Goal: Task Accomplishment & Management: Manage account settings

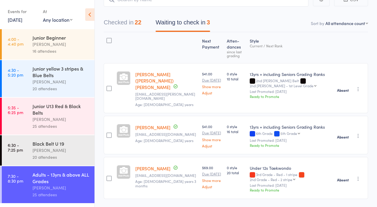
click at [87, 15] on icon at bounding box center [89, 14] width 9 height 13
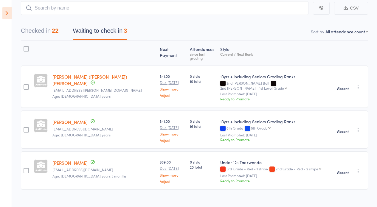
click at [8, 11] on icon at bounding box center [6, 13] width 9 height 13
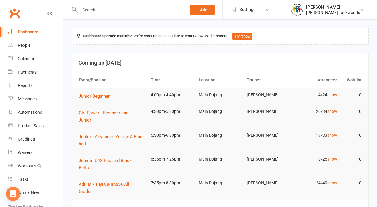
drag, startPoint x: 201, startPoint y: 202, endPoint x: 205, endPoint y: 201, distance: 4.2
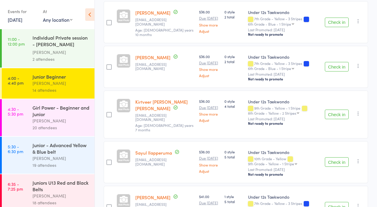
scroll to position [282, 0]
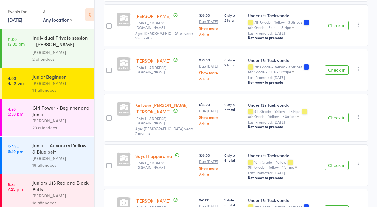
click at [337, 113] on button "Check in" at bounding box center [337, 118] width 24 height 10
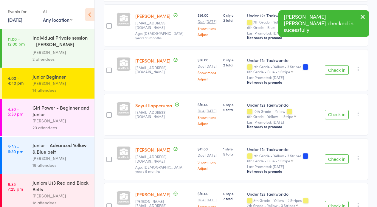
click at [337, 111] on button "Check in" at bounding box center [337, 115] width 24 height 10
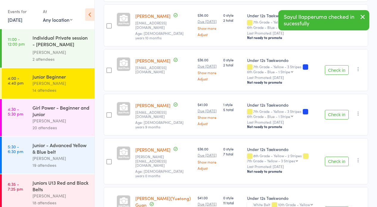
drag, startPoint x: 334, startPoint y: 155, endPoint x: 376, endPoint y: 138, distance: 45.2
click at [335, 157] on button "Check in" at bounding box center [337, 162] width 24 height 10
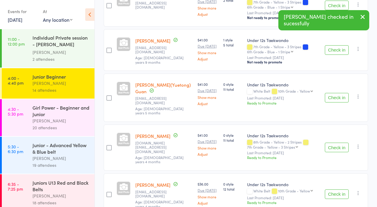
scroll to position [348, 0]
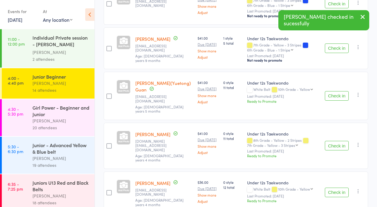
click at [339, 141] on button "Check in" at bounding box center [337, 146] width 24 height 10
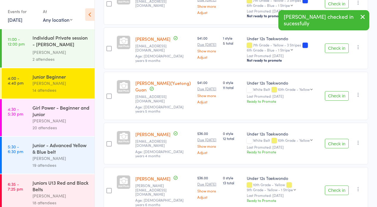
click at [331, 186] on button "Check in" at bounding box center [337, 191] width 24 height 10
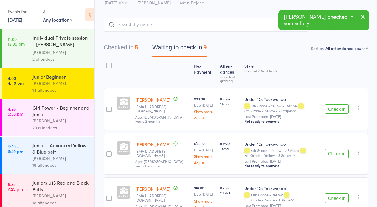
scroll to position [0, 0]
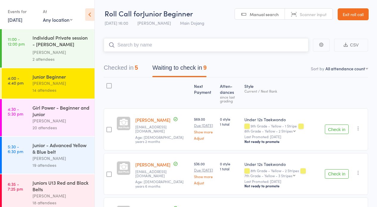
click at [127, 42] on input "search" at bounding box center [206, 45] width 205 height 14
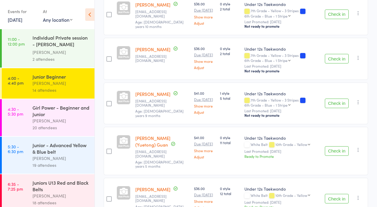
scroll to position [294, 0]
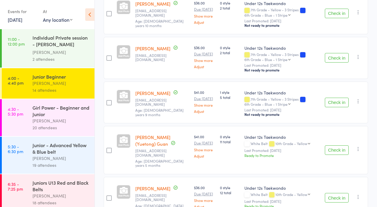
type input "shreya"
click at [335, 145] on button "Check in" at bounding box center [337, 150] width 24 height 10
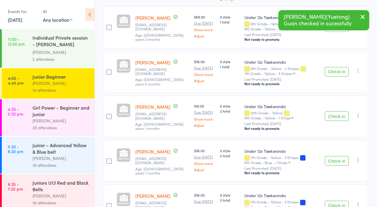
scroll to position [0, 0]
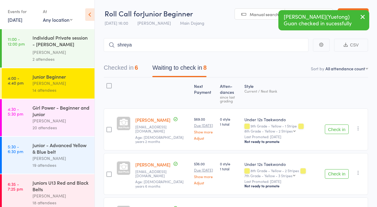
click at [92, 15] on icon at bounding box center [89, 14] width 9 height 13
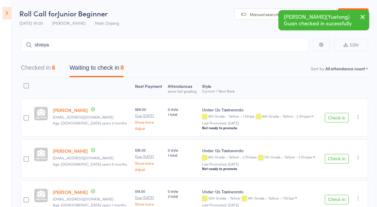
click at [362, 16] on icon "button" at bounding box center [362, 16] width 7 height 7
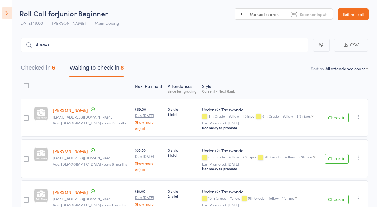
click at [359, 14] on link "Exit roll call" at bounding box center [352, 14] width 31 height 12
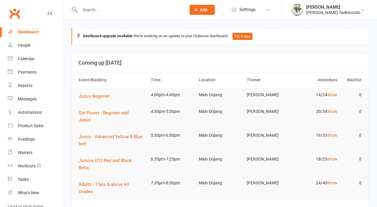
click at [30, 59] on div "Calendar" at bounding box center [26, 58] width 17 height 5
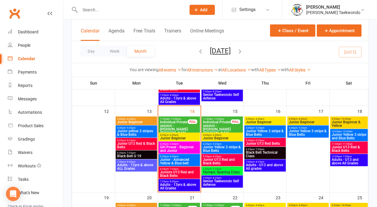
scroll to position [182, 0]
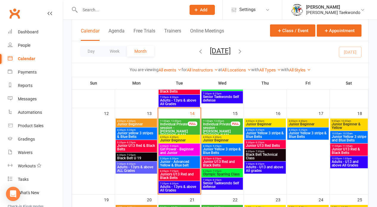
click at [168, 139] on span "Junior Beginner" at bounding box center [179, 140] width 39 height 4
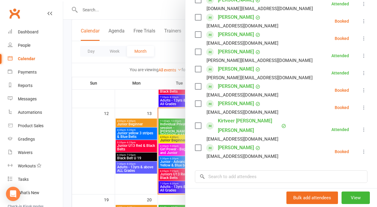
scroll to position [222, 0]
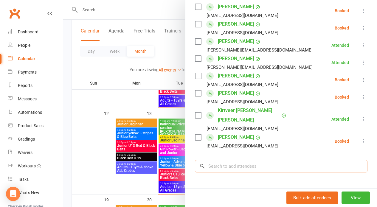
click at [227, 160] on input "search" at bounding box center [281, 166] width 172 height 13
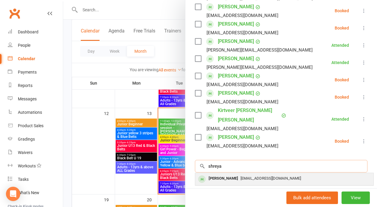
type input "shreya"
click at [240, 176] on span "[EMAIL_ADDRESS][DOMAIN_NAME]" at bounding box center [270, 178] width 60 height 4
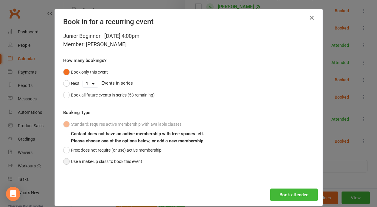
drag, startPoint x: 66, startPoint y: 160, endPoint x: 71, endPoint y: 160, distance: 5.7
click at [71, 160] on button "Use a make-up class to book this event" at bounding box center [102, 161] width 79 height 11
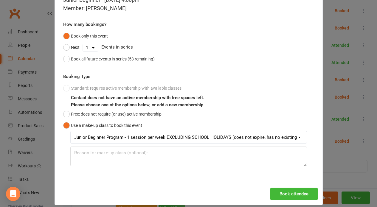
scroll to position [43, 0]
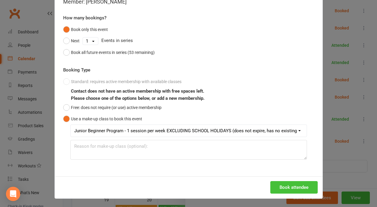
click at [294, 187] on button "Book attendee" at bounding box center [293, 187] width 47 height 13
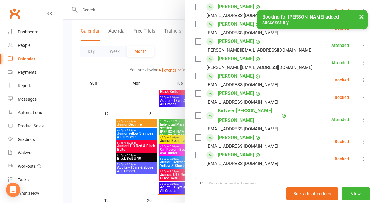
click at [361, 138] on icon at bounding box center [364, 141] width 6 height 6
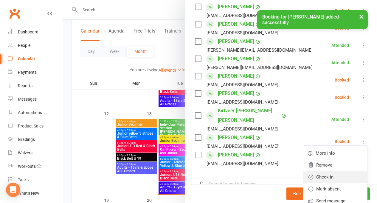
click at [327, 171] on link "Check in" at bounding box center [335, 177] width 64 height 12
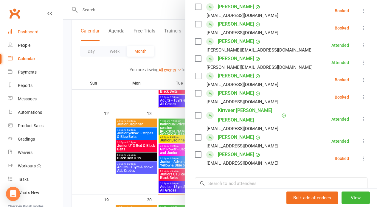
click at [24, 31] on div "Dashboard" at bounding box center [28, 31] width 21 height 5
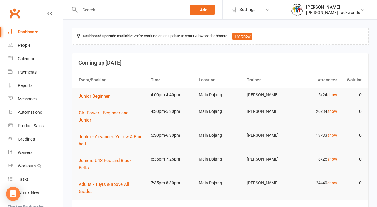
click at [189, 132] on td "5:30pm-6:30pm" at bounding box center [172, 135] width 48 height 14
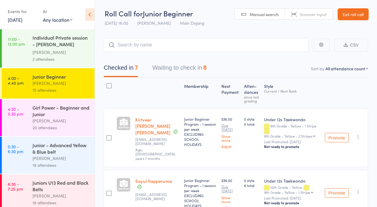
click at [180, 67] on button "Waiting to check in 8" at bounding box center [179, 69] width 54 height 16
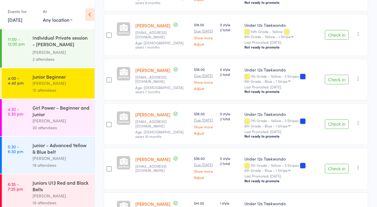
scroll to position [182, 0]
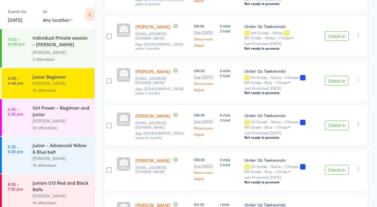
drag, startPoint x: 337, startPoint y: 77, endPoint x: 348, endPoint y: 80, distance: 11.3
click at [337, 77] on button "Check in" at bounding box center [337, 81] width 24 height 10
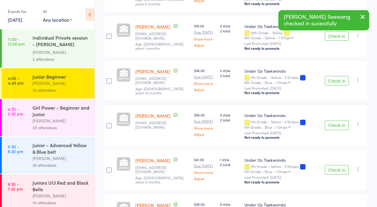
scroll to position [229, 0]
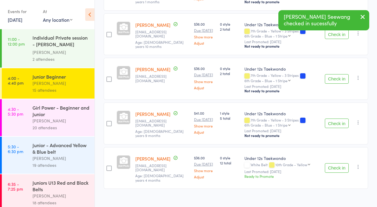
drag, startPoint x: 334, startPoint y: 162, endPoint x: 345, endPoint y: 162, distance: 11.0
click at [334, 163] on button "Check in" at bounding box center [337, 168] width 24 height 10
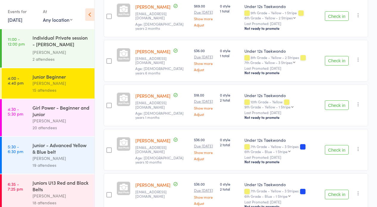
scroll to position [0, 0]
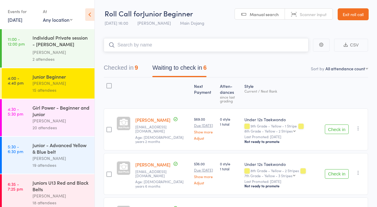
click at [155, 46] on input "search" at bounding box center [206, 45] width 205 height 14
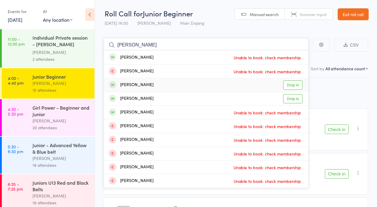
type input "[PERSON_NAME]"
click at [294, 87] on link "Drop in" at bounding box center [292, 84] width 19 height 9
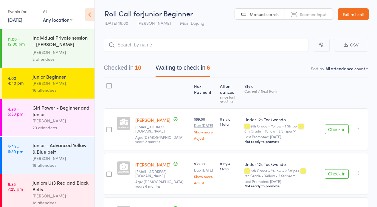
click at [347, 15] on link "Exit roll call" at bounding box center [352, 14] width 31 height 12
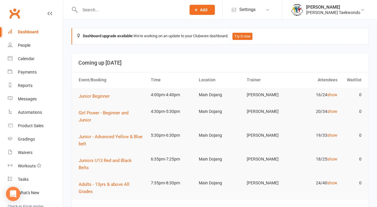
click at [25, 59] on div "Calendar" at bounding box center [26, 58] width 17 height 5
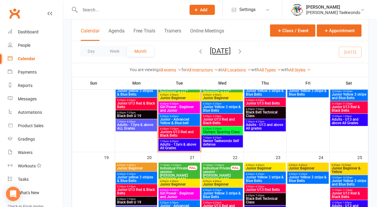
scroll to position [233, 0]
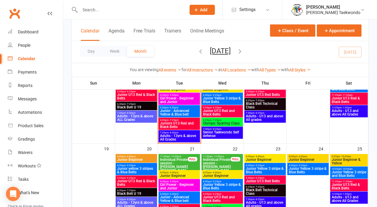
click at [186, 173] on span "4:00pm - 4:40pm" at bounding box center [179, 172] width 39 height 3
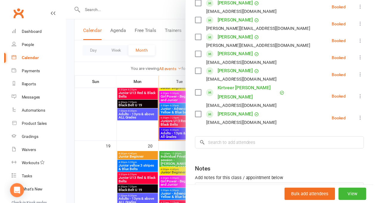
scroll to position [241, 0]
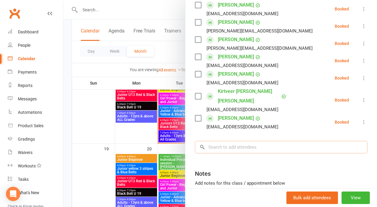
click at [220, 141] on input "search" at bounding box center [281, 147] width 172 height 13
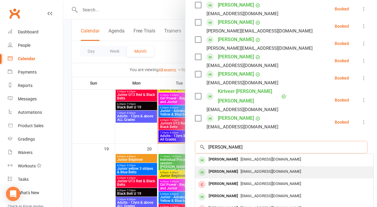
type input "nathan"
click at [224, 167] on div "Nathan Brebner" at bounding box center [223, 171] width 34 height 9
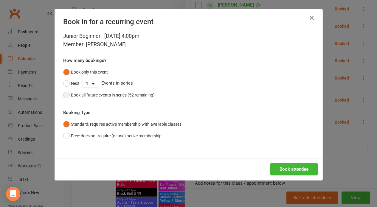
click at [65, 94] on button "Book all future events in series (52 remaining)" at bounding box center [108, 94] width 91 height 11
click at [287, 172] on button "Book attendee" at bounding box center [293, 169] width 47 height 13
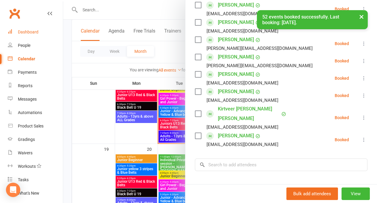
click at [31, 32] on div "Dashboard" at bounding box center [28, 31] width 21 height 5
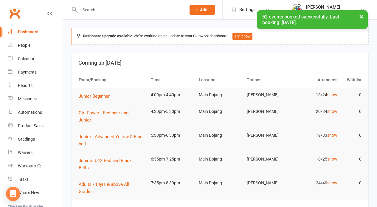
drag, startPoint x: 202, startPoint y: 205, endPoint x: 224, endPoint y: 187, distance: 28.9
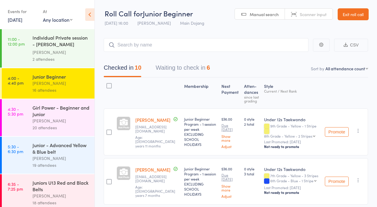
click at [177, 68] on button "Waiting to check in 6" at bounding box center [182, 69] width 54 height 16
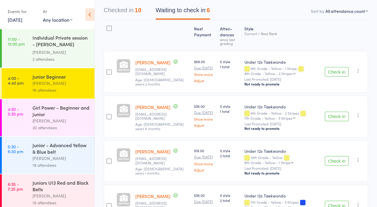
scroll to position [61, 0]
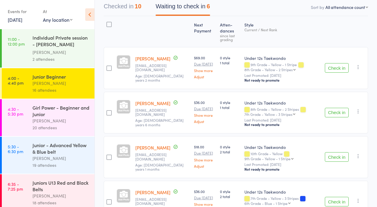
click at [334, 113] on button "Check in" at bounding box center [337, 113] width 24 height 10
click at [340, 113] on button "Check in" at bounding box center [337, 113] width 24 height 10
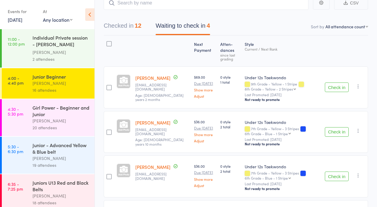
scroll to position [41, 0]
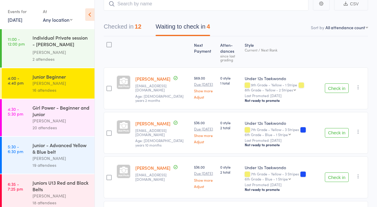
click at [66, 121] on div "[PERSON_NAME]" at bounding box center [60, 120] width 57 height 7
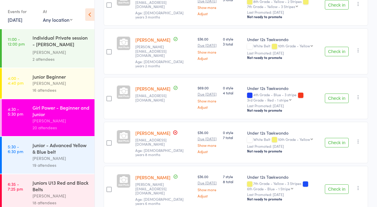
scroll to position [281, 0]
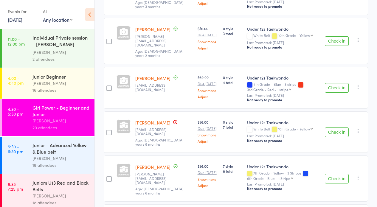
click at [147, 119] on link "Sophie Rieger" at bounding box center [152, 122] width 35 height 6
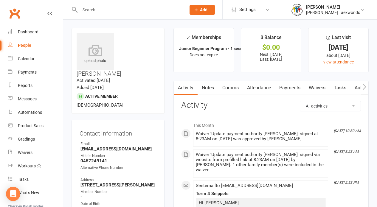
click at [294, 86] on link "Payments" at bounding box center [289, 88] width 29 height 14
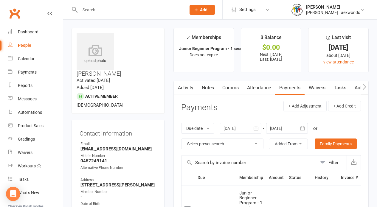
scroll to position [189, 0]
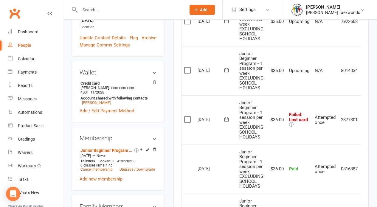
drag, startPoint x: 187, startPoint y: 115, endPoint x: 235, endPoint y: 125, distance: 49.0
click at [188, 116] on label at bounding box center [188, 119] width 8 height 6
click at [188, 116] on input "checkbox" at bounding box center [186, 116] width 4 height 0
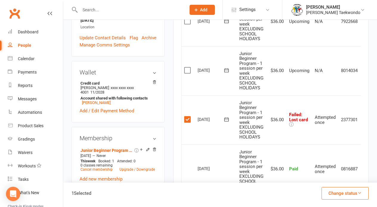
click at [359, 192] on icon "button" at bounding box center [359, 193] width 4 height 4
click at [335, 167] on link "Paid (Other)" at bounding box center [338, 165] width 59 height 12
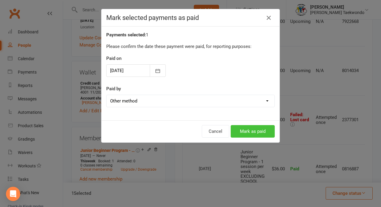
click at [256, 130] on button "Mark as paid" at bounding box center [253, 131] width 44 height 13
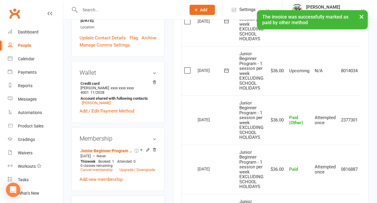
click at [31, 10] on div "× The invoice was successfully marked as paid by other method" at bounding box center [184, 10] width 369 height 0
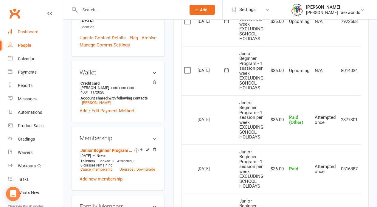
click at [23, 33] on div "Dashboard" at bounding box center [28, 31] width 21 height 5
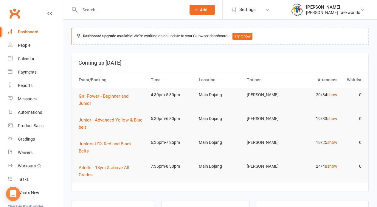
drag, startPoint x: 195, startPoint y: 191, endPoint x: 193, endPoint y: 188, distance: 4.3
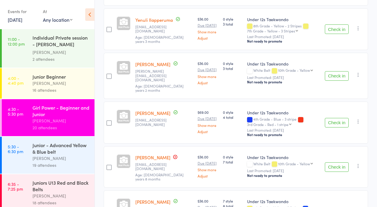
scroll to position [247, 0]
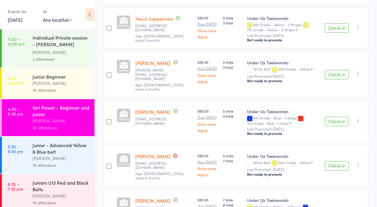
click at [340, 117] on button "Check in" at bounding box center [337, 122] width 24 height 10
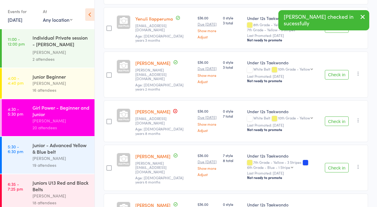
click at [340, 116] on button "Check in" at bounding box center [337, 121] width 24 height 10
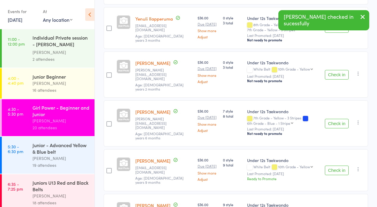
click at [338, 119] on button "Check in" at bounding box center [337, 124] width 24 height 10
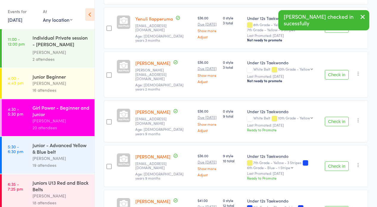
click at [339, 117] on button "Check in" at bounding box center [337, 122] width 24 height 10
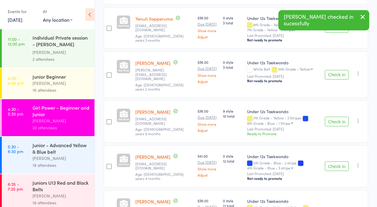
click at [340, 117] on button "Check in" at bounding box center [337, 122] width 24 height 10
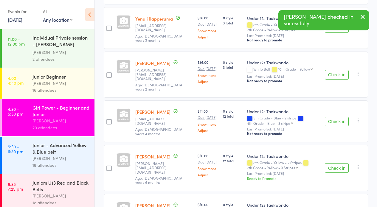
click at [341, 163] on button "Check in" at bounding box center [337, 168] width 24 height 10
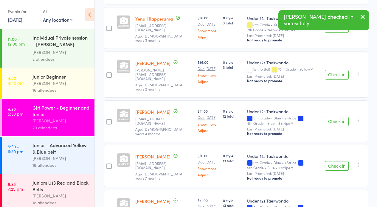
click at [335, 161] on button "Check in" at bounding box center [337, 166] width 24 height 10
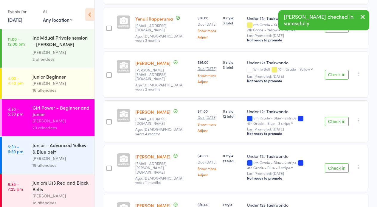
click at [335, 163] on button "Check in" at bounding box center [337, 168] width 24 height 10
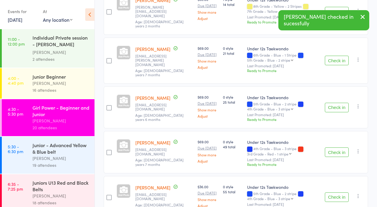
scroll to position [411, 0]
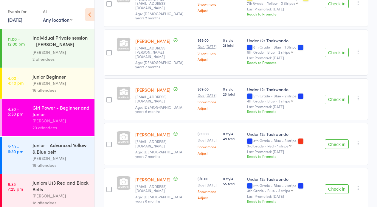
click at [338, 184] on button "Check in" at bounding box center [337, 189] width 24 height 10
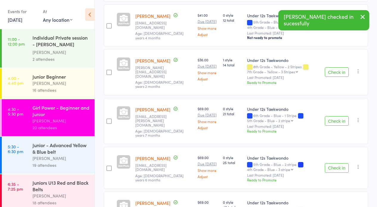
scroll to position [338, 0]
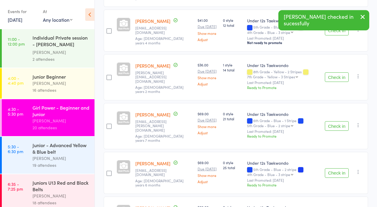
click at [335, 168] on button "Check in" at bounding box center [337, 173] width 24 height 10
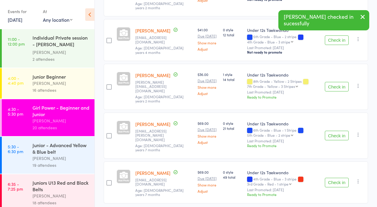
click at [329, 131] on button "Check in" at bounding box center [337, 136] width 24 height 10
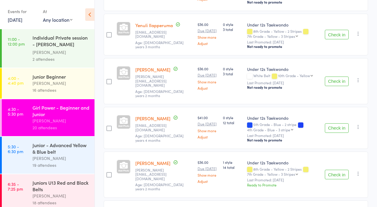
scroll to position [237, 0]
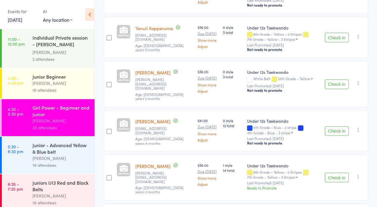
click at [339, 126] on button "Check in" at bounding box center [337, 131] width 24 height 10
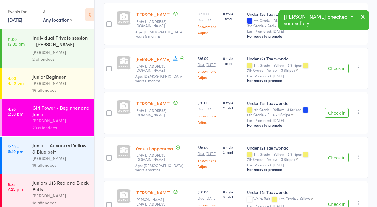
scroll to position [112, 0]
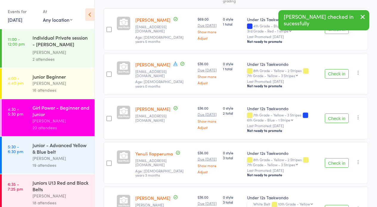
click at [334, 72] on button "Check in" at bounding box center [337, 74] width 24 height 10
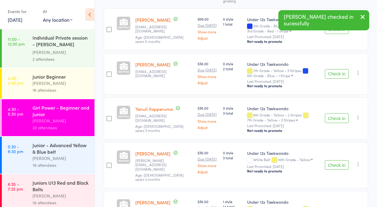
click at [334, 72] on button "Check in" at bounding box center [337, 74] width 24 height 10
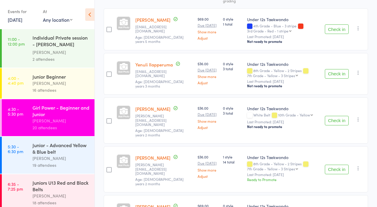
click at [337, 27] on button "Check in" at bounding box center [337, 29] width 24 height 10
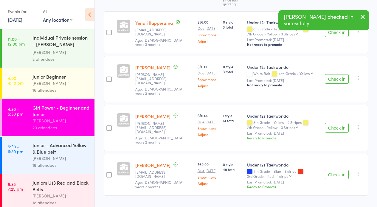
click at [334, 34] on button "Check in" at bounding box center [337, 32] width 24 height 10
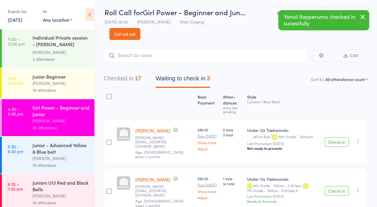
scroll to position [0, 0]
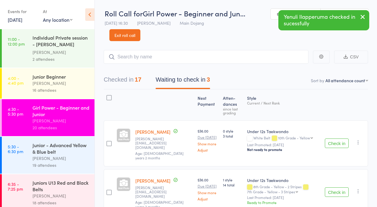
drag, startPoint x: 125, startPoint y: 81, endPoint x: 220, endPoint y: 77, distance: 95.7
click at [125, 81] on button "Checked in 17" at bounding box center [123, 81] width 38 height 16
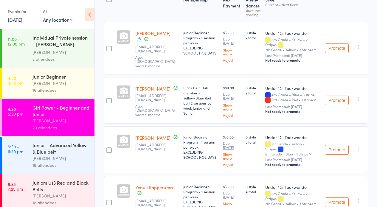
scroll to position [101, 0]
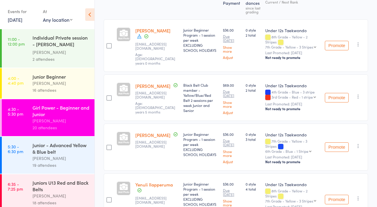
click at [359, 94] on icon "button" at bounding box center [358, 97] width 6 height 6
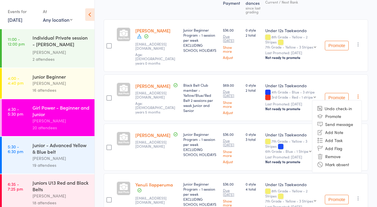
drag, startPoint x: 355, startPoint y: 101, endPoint x: 350, endPoint y: 106, distance: 7.2
click at [353, 104] on ul "Undo check-in Promote Send message Add Note Add Task Add Flag Remove Mark absent" at bounding box center [337, 136] width 50 height 73
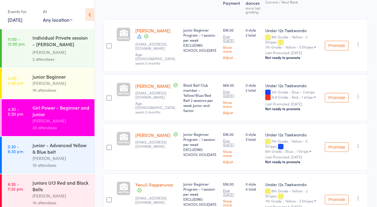
click at [359, 95] on icon "button" at bounding box center [358, 97] width 6 height 6
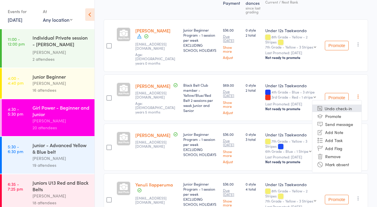
click at [352, 105] on li "Undo check-in" at bounding box center [336, 108] width 49 height 7
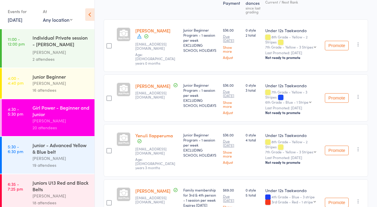
drag, startPoint x: 358, startPoint y: 92, endPoint x: 360, endPoint y: 82, distance: 9.4
click at [360, 82] on div "Promote Undo check-in Promote Send message Add Note Add Task Add Flag Remove Ma…" at bounding box center [345, 97] width 46 height 47
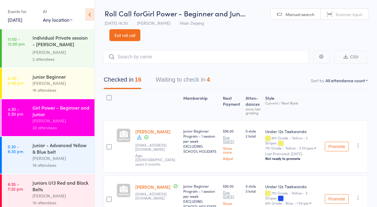
click at [80, 159] on div "[PERSON_NAME]" at bounding box center [60, 158] width 57 height 7
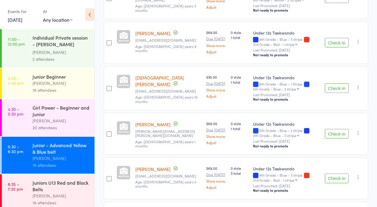
scroll to position [189, 0]
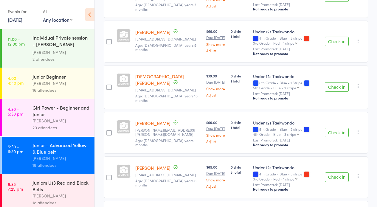
click at [336, 128] on button "Check in" at bounding box center [337, 133] width 24 height 10
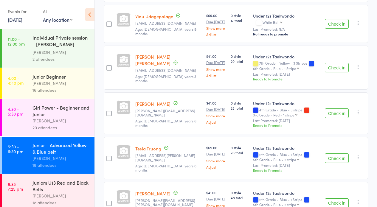
scroll to position [663, 0]
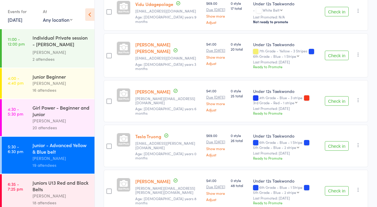
click at [337, 186] on button "Check in" at bounding box center [337, 191] width 24 height 10
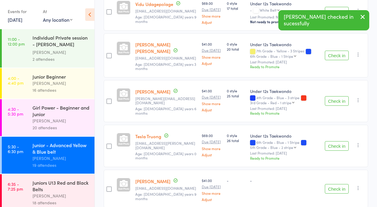
click at [333, 184] on button "Check in" at bounding box center [337, 189] width 24 height 10
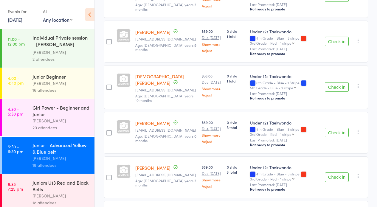
scroll to position [0, 0]
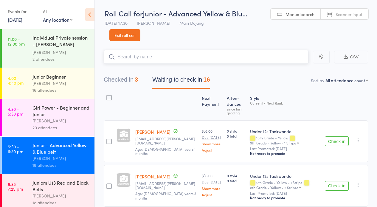
click at [146, 55] on input "search" at bounding box center [206, 57] width 205 height 14
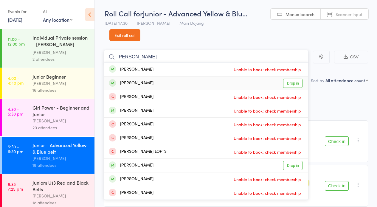
type input "Stella"
click at [293, 80] on link "Drop in" at bounding box center [292, 83] width 19 height 9
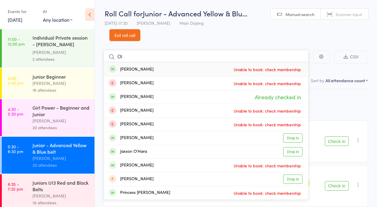
type input "O"
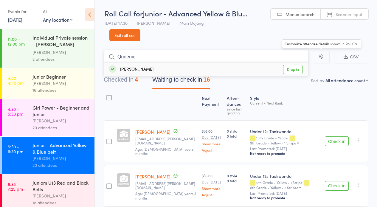
type input "Queenie"
click at [293, 68] on link "Drop in" at bounding box center [292, 69] width 19 height 9
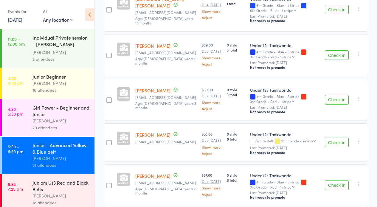
scroll to position [267, 0]
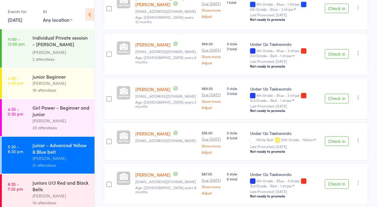
click at [333, 136] on button "Check in" at bounding box center [337, 141] width 24 height 10
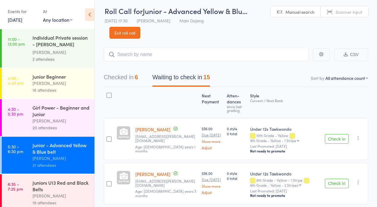
scroll to position [153, 0]
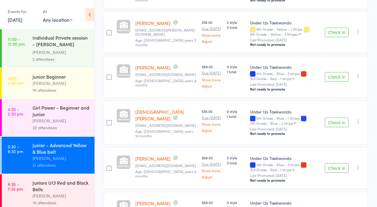
click at [340, 77] on button "Check in" at bounding box center [337, 77] width 24 height 10
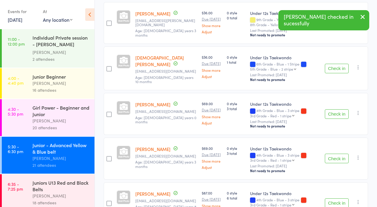
scroll to position [192, 0]
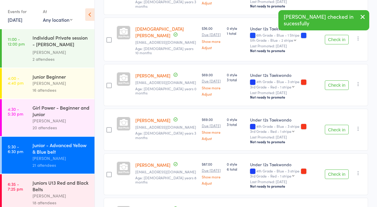
click at [339, 84] on button "Check in" at bounding box center [337, 85] width 24 height 10
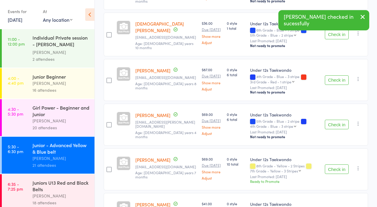
scroll to position [308, 0]
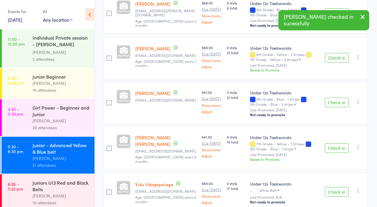
click at [339, 53] on button "Check in" at bounding box center [337, 58] width 24 height 10
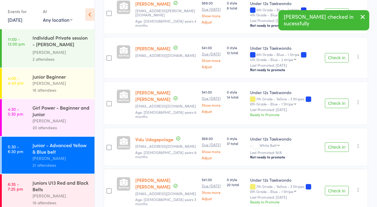
click at [339, 53] on button "Check in" at bounding box center [337, 58] width 24 height 10
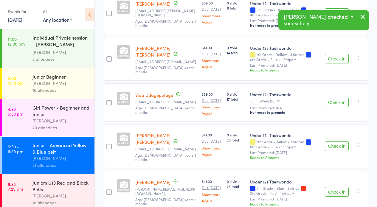
click at [342, 98] on button "Check in" at bounding box center [337, 103] width 24 height 10
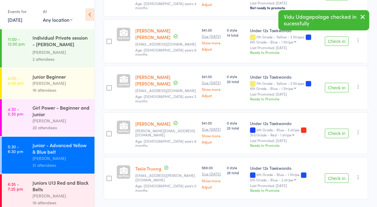
scroll to position [0, 0]
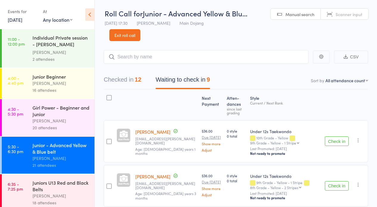
click at [110, 96] on div at bounding box center [108, 97] width 5 height 5
click at [108, 96] on input "checkbox" at bounding box center [108, 96] width 0 height 0
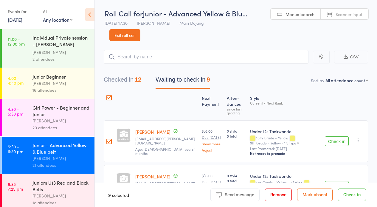
click at [312, 194] on button "Mark absent" at bounding box center [314, 195] width 35 height 13
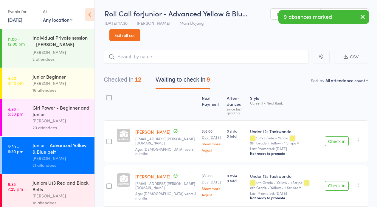
click at [124, 79] on button "Checked in 12" at bounding box center [123, 81] width 38 height 16
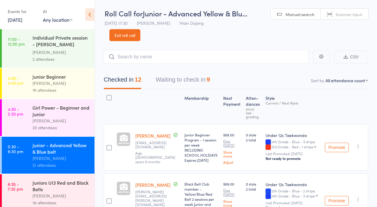
select select "1"
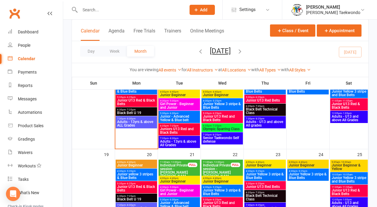
scroll to position [213, 0]
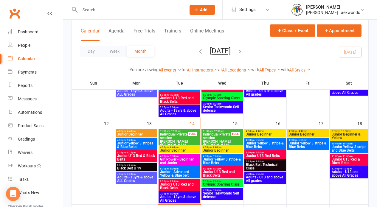
click at [232, 158] on span "Junior Yellow 3 stripe & Blue Belts" at bounding box center [222, 161] width 39 height 7
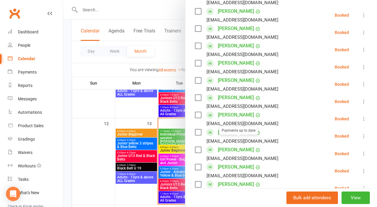
scroll to position [344, 0]
